Goal: Task Accomplishment & Management: Use online tool/utility

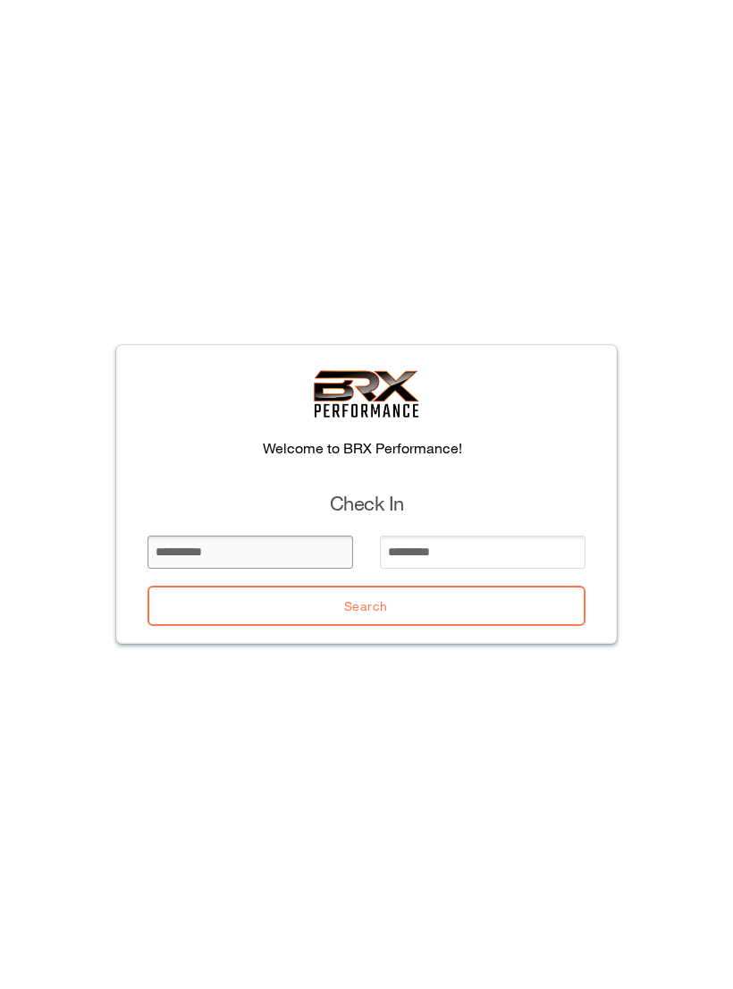
click at [272, 559] on input "email" at bounding box center [251, 551] width 206 height 33
type input "******"
click at [497, 554] on input "email" at bounding box center [483, 551] width 206 height 33
type input "*"
click at [502, 610] on button "Search" at bounding box center [367, 606] width 438 height 40
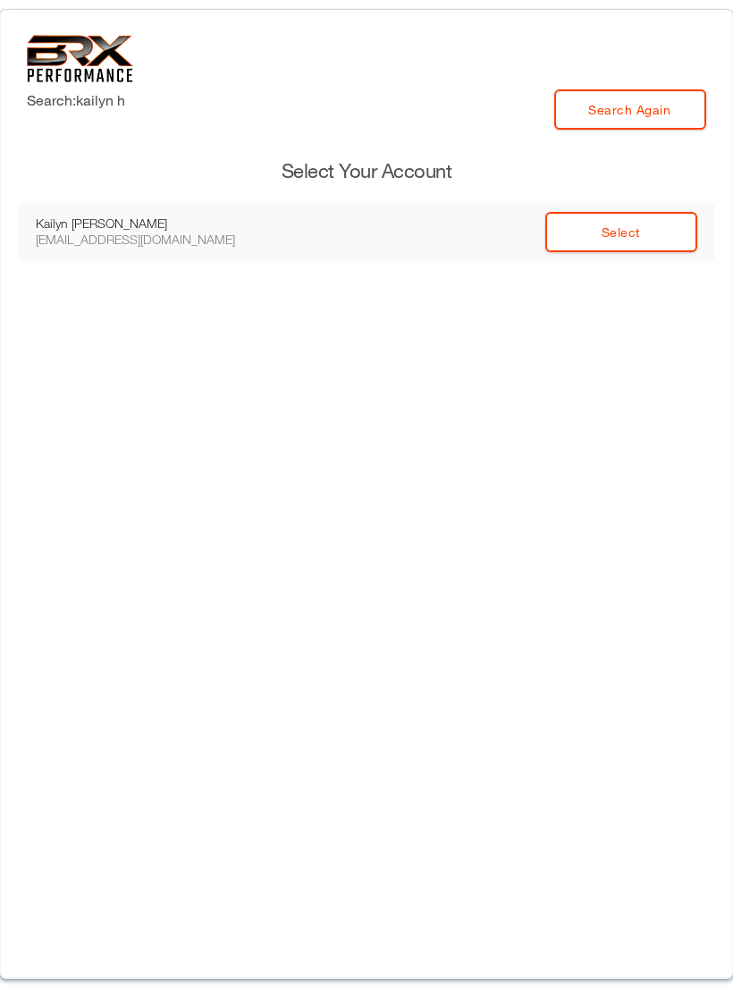
click at [650, 234] on link "Select" at bounding box center [621, 232] width 152 height 40
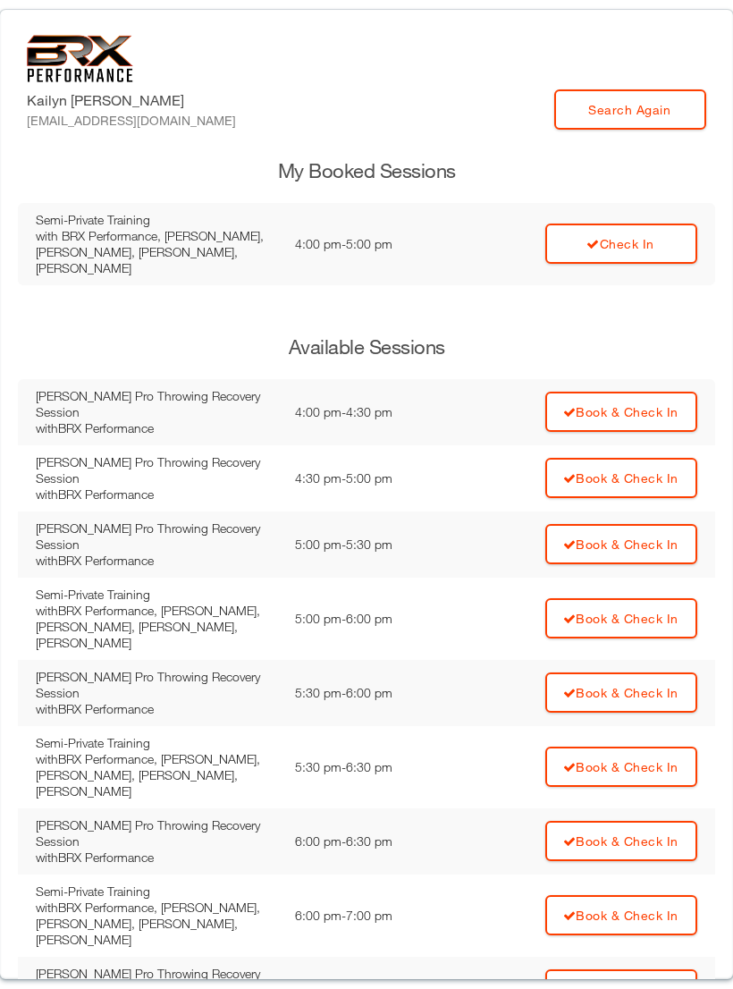
click at [641, 250] on link "Check In" at bounding box center [621, 243] width 152 height 40
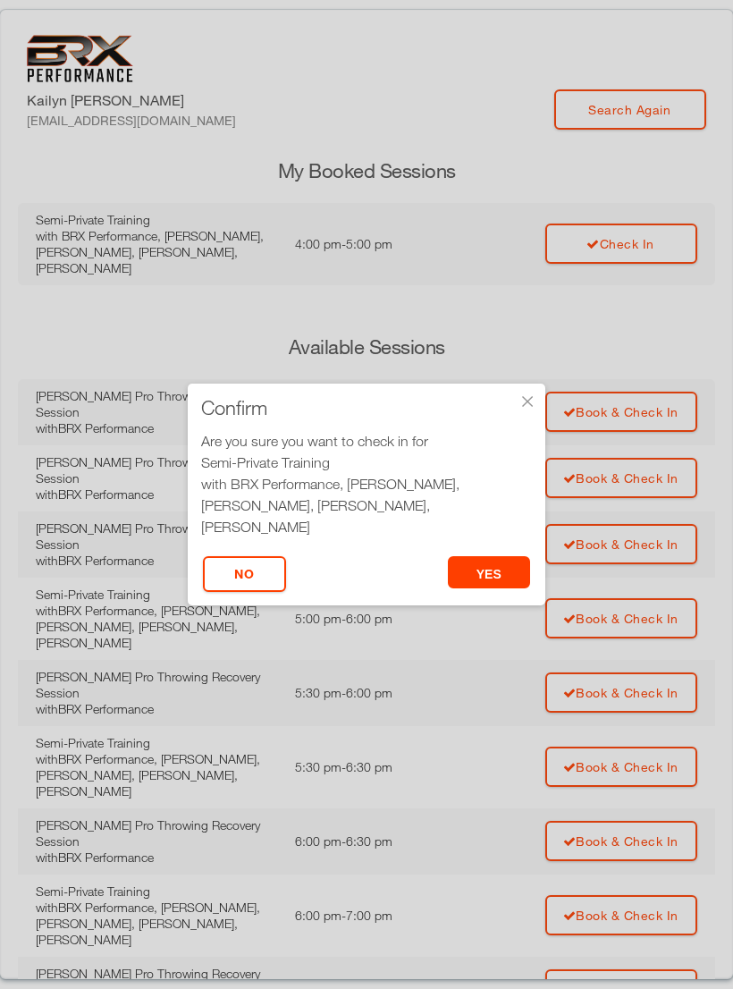
click at [480, 576] on button "yes" at bounding box center [489, 572] width 83 height 32
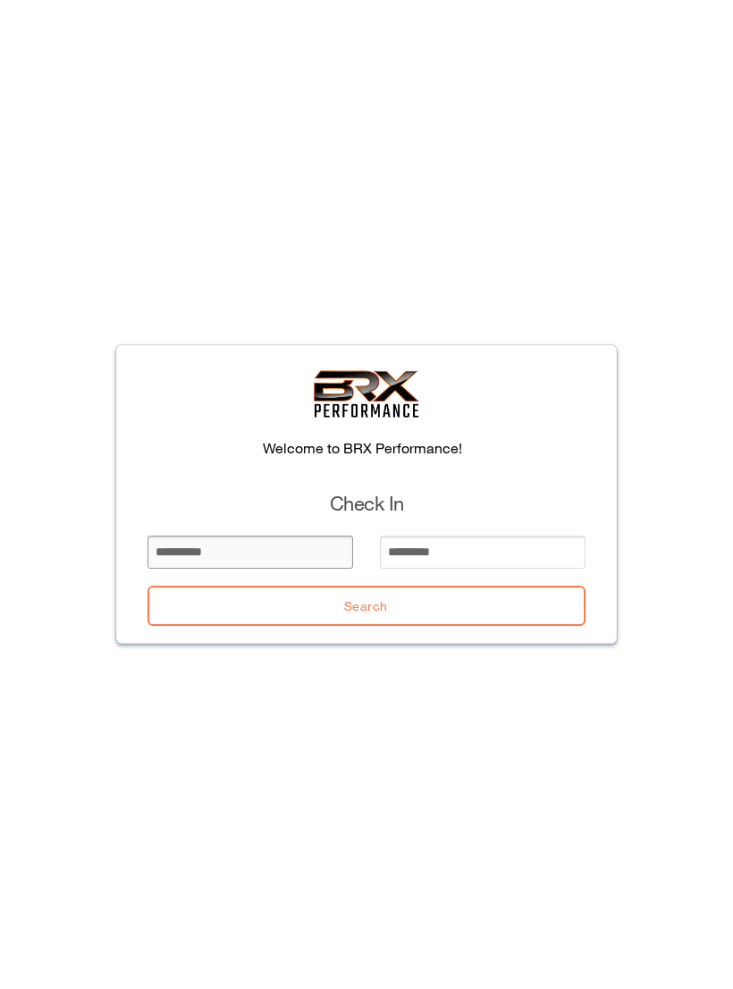
click at [237, 540] on input "email" at bounding box center [251, 551] width 206 height 33
type input "********"
click at [451, 549] on input "email" at bounding box center [483, 551] width 206 height 33
type input "*********"
click at [483, 596] on button "Search" at bounding box center [367, 606] width 438 height 40
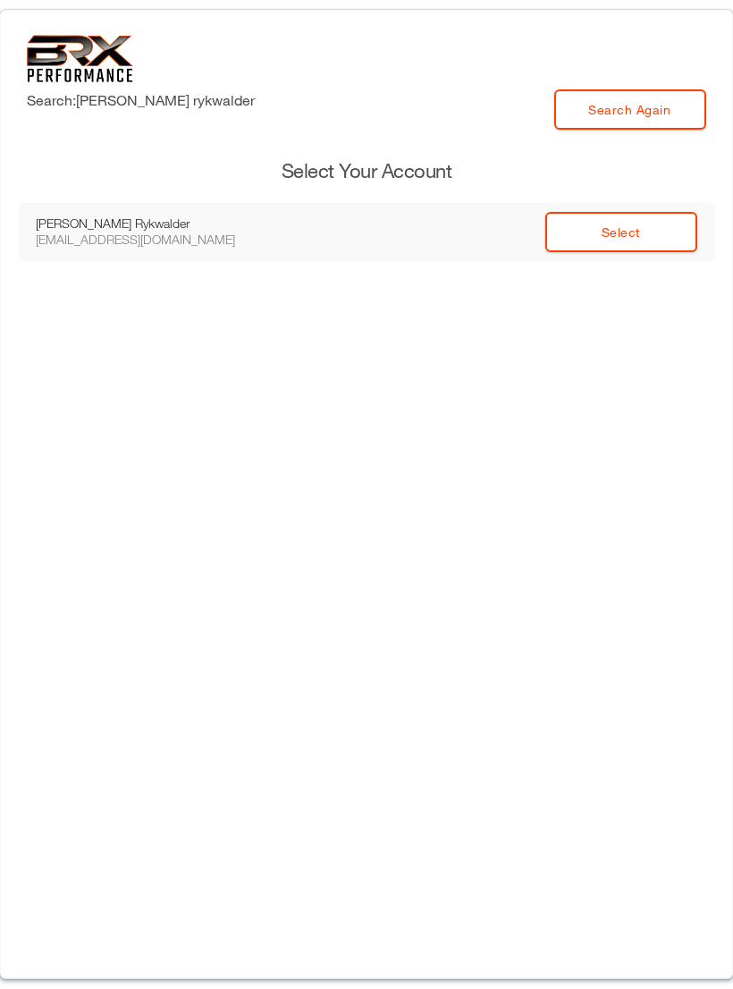
click at [644, 216] on link "Select" at bounding box center [621, 232] width 152 height 40
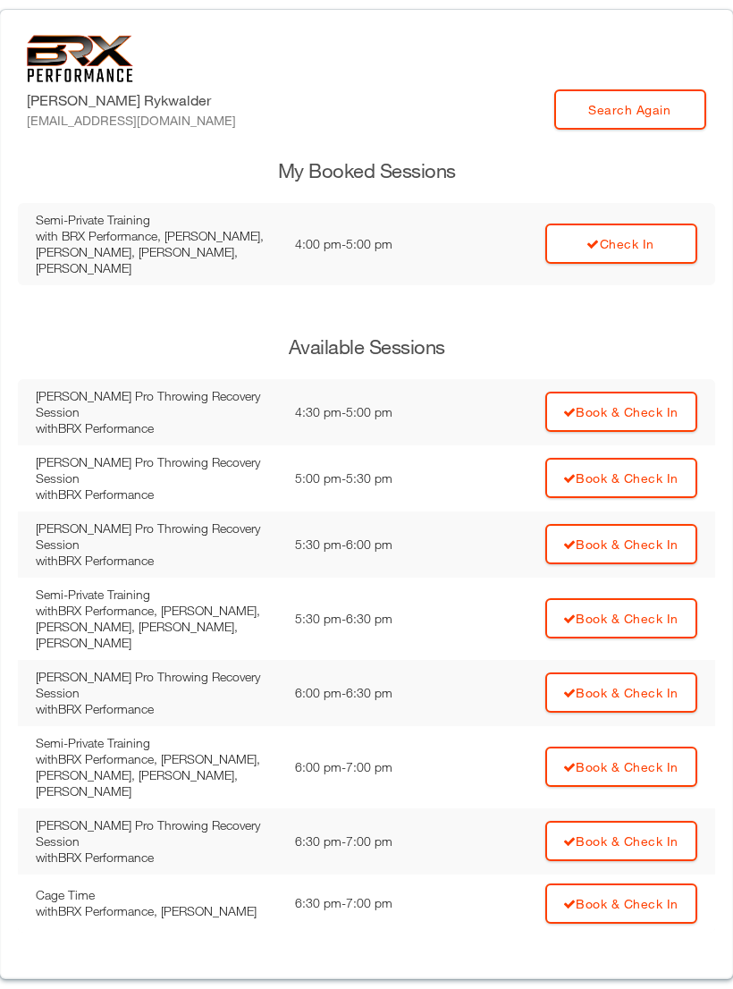
click at [654, 223] on link "Check In" at bounding box center [621, 243] width 152 height 40
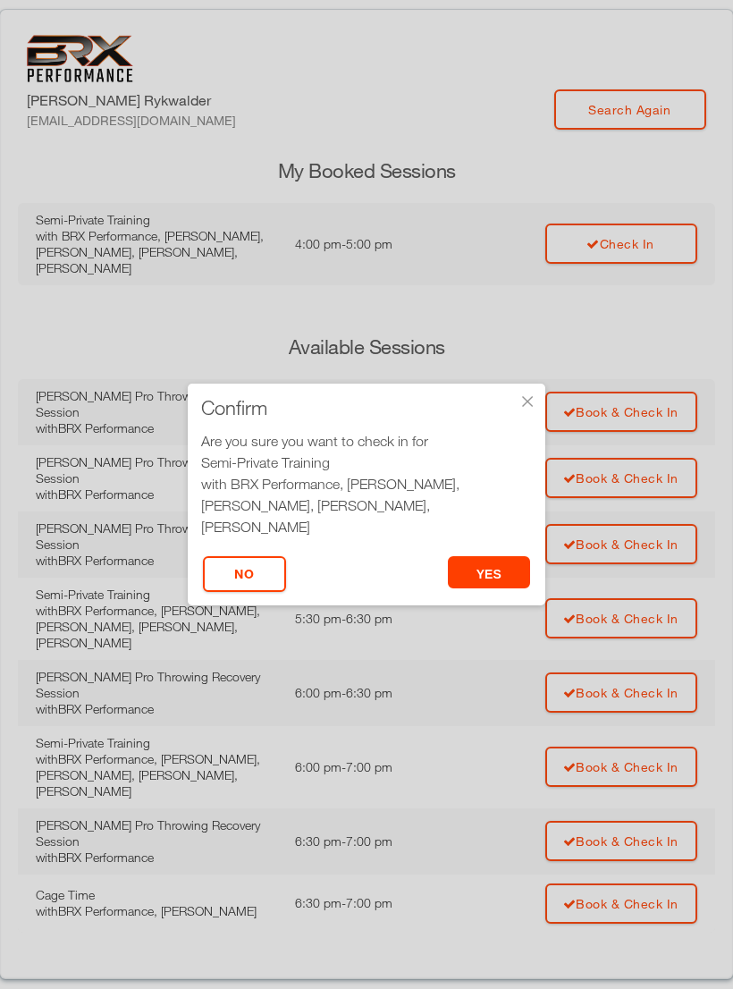
click at [489, 574] on button "yes" at bounding box center [489, 572] width 83 height 32
